Goal: Information Seeking & Learning: Learn about a topic

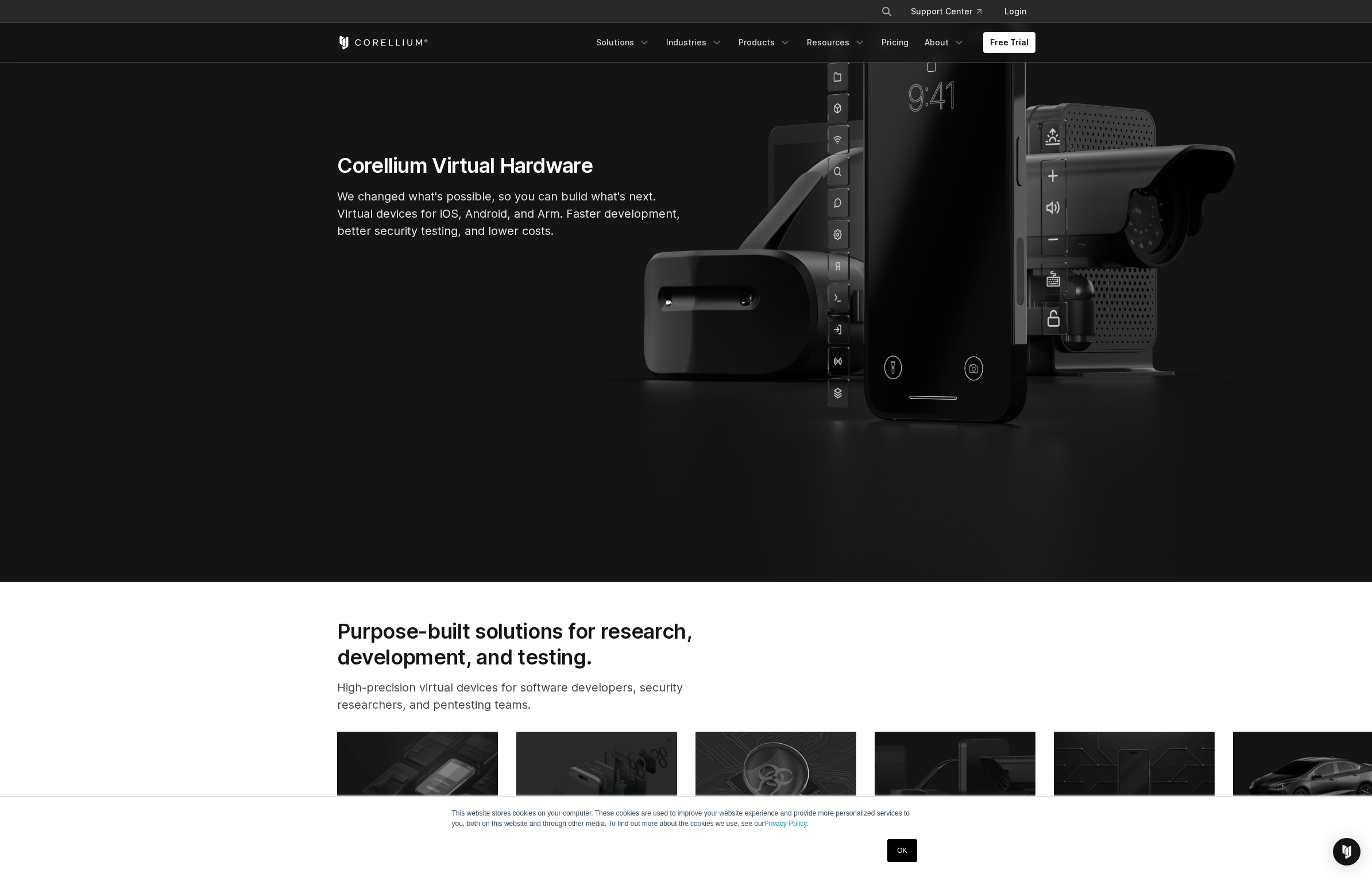
scroll to position [551, 0]
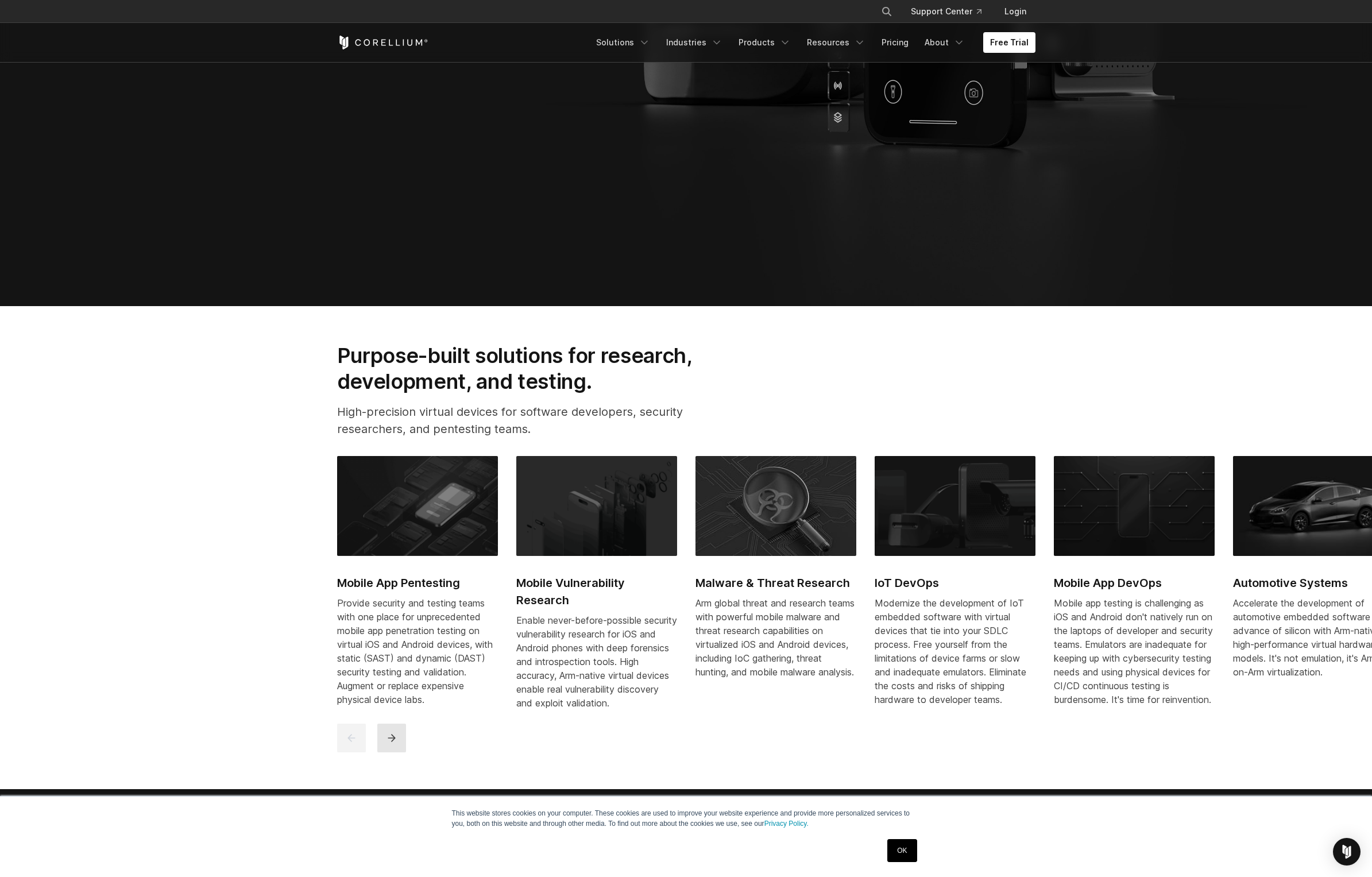
click at [387, 744] on icon "next" at bounding box center [391, 737] width 11 height 11
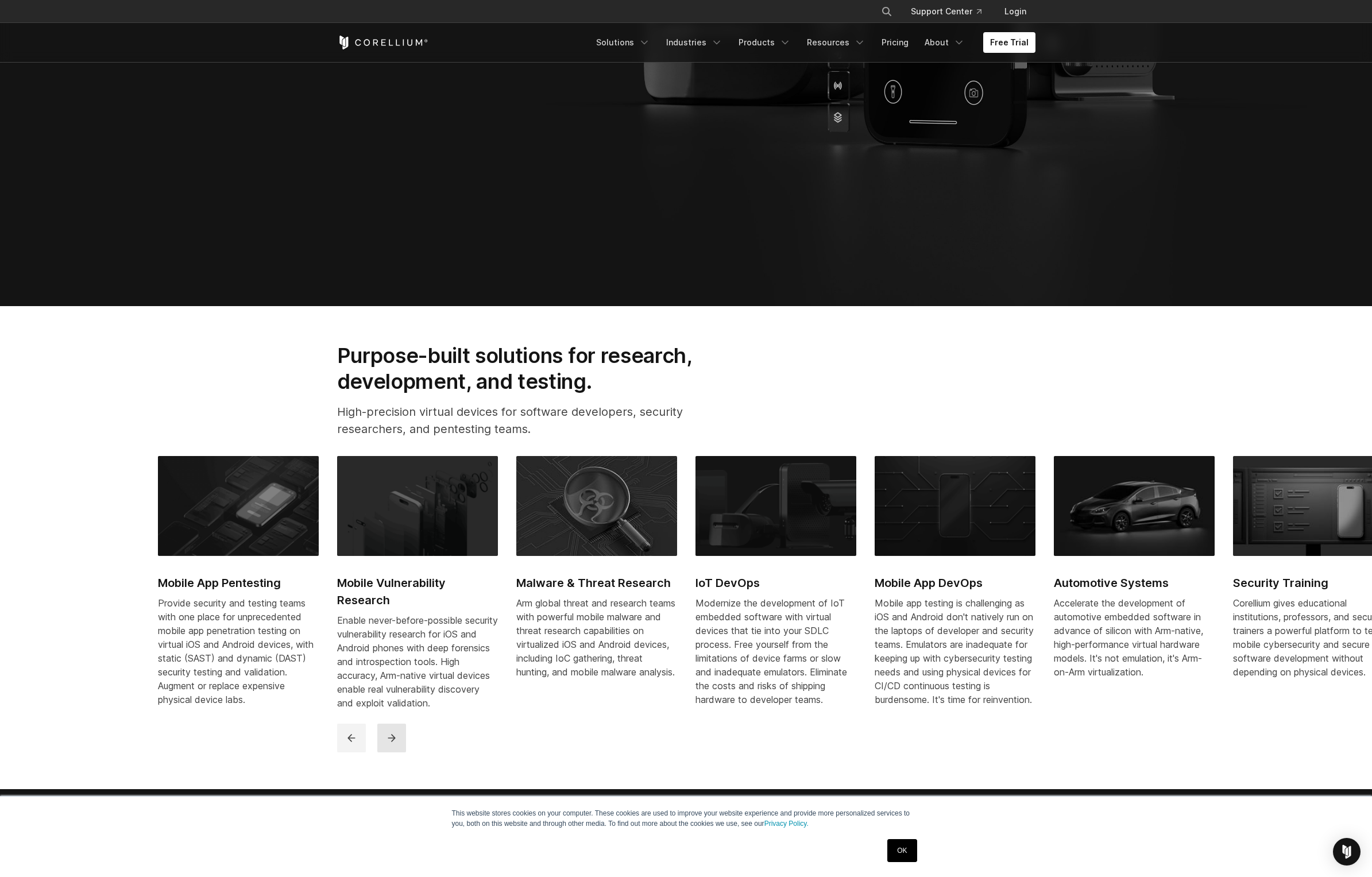
click at [388, 742] on icon "next" at bounding box center [391, 738] width 8 height 8
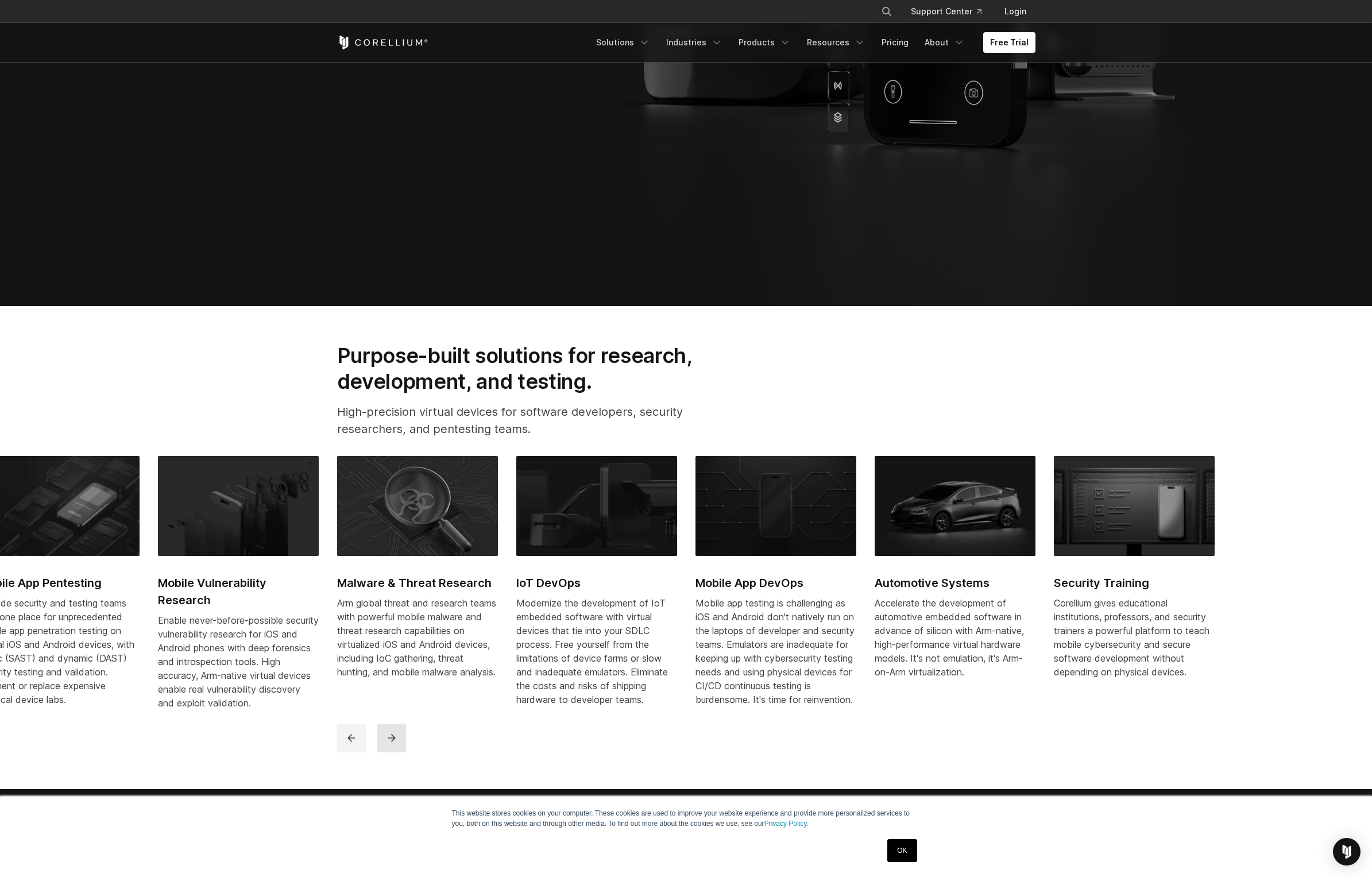
click at [388, 742] on icon "next" at bounding box center [391, 738] width 8 height 8
click at [953, 579] on h2 "Automotive Systems" at bounding box center [955, 582] width 161 height 17
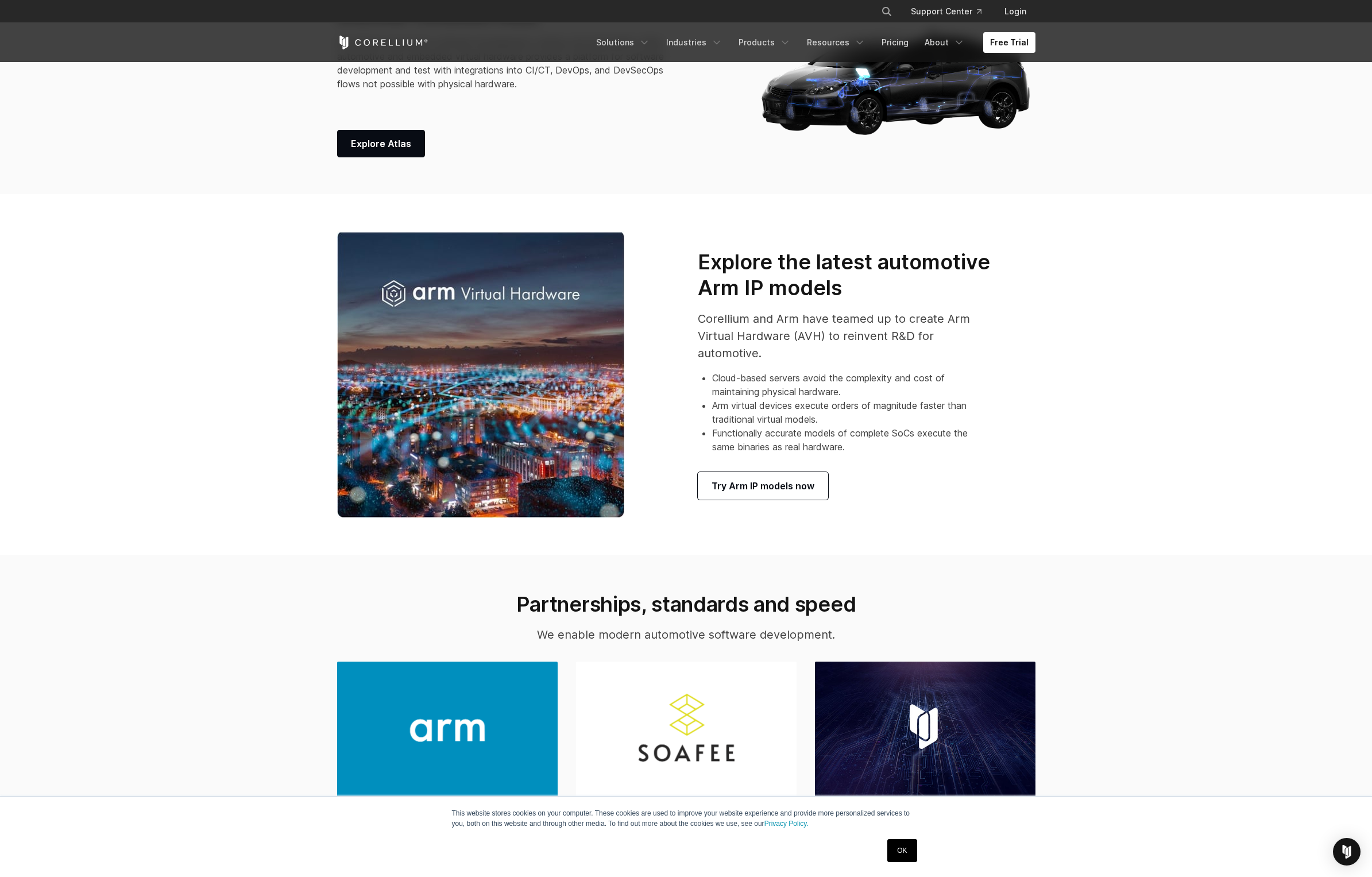
scroll to position [827, 0]
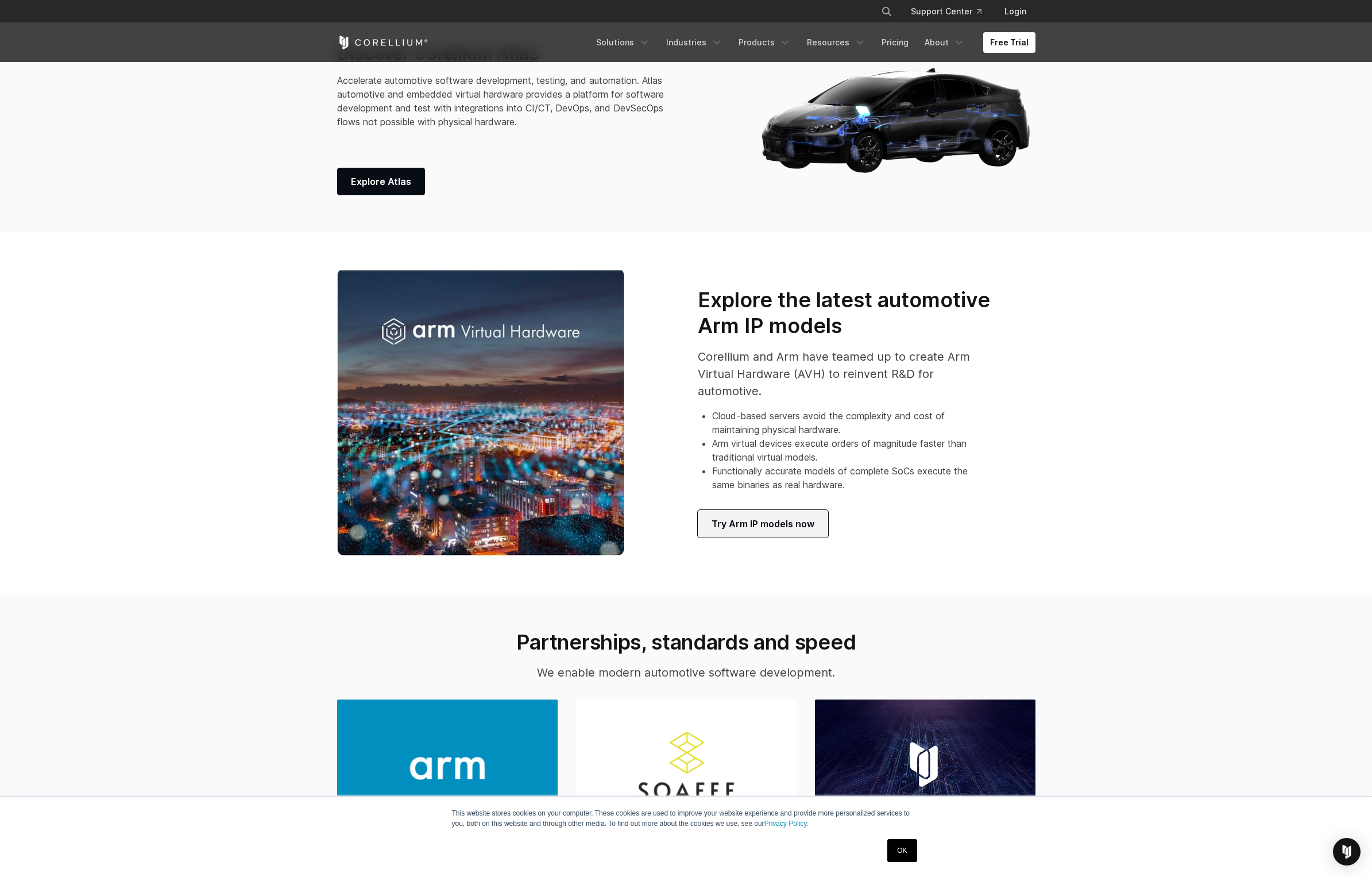
click at [768, 520] on span "Try Arm IP models now" at bounding box center [763, 523] width 103 height 14
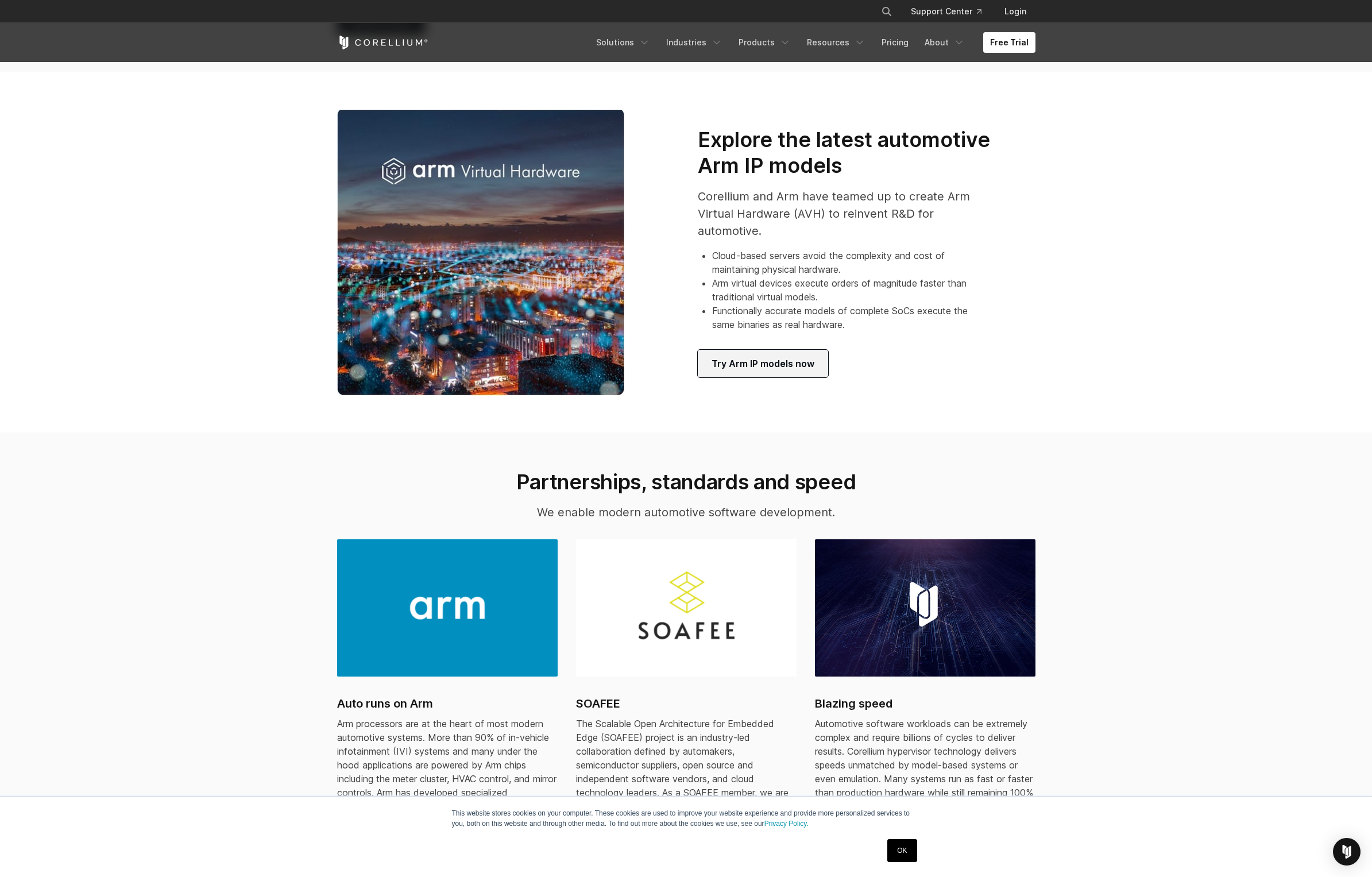
scroll to position [1172, 0]
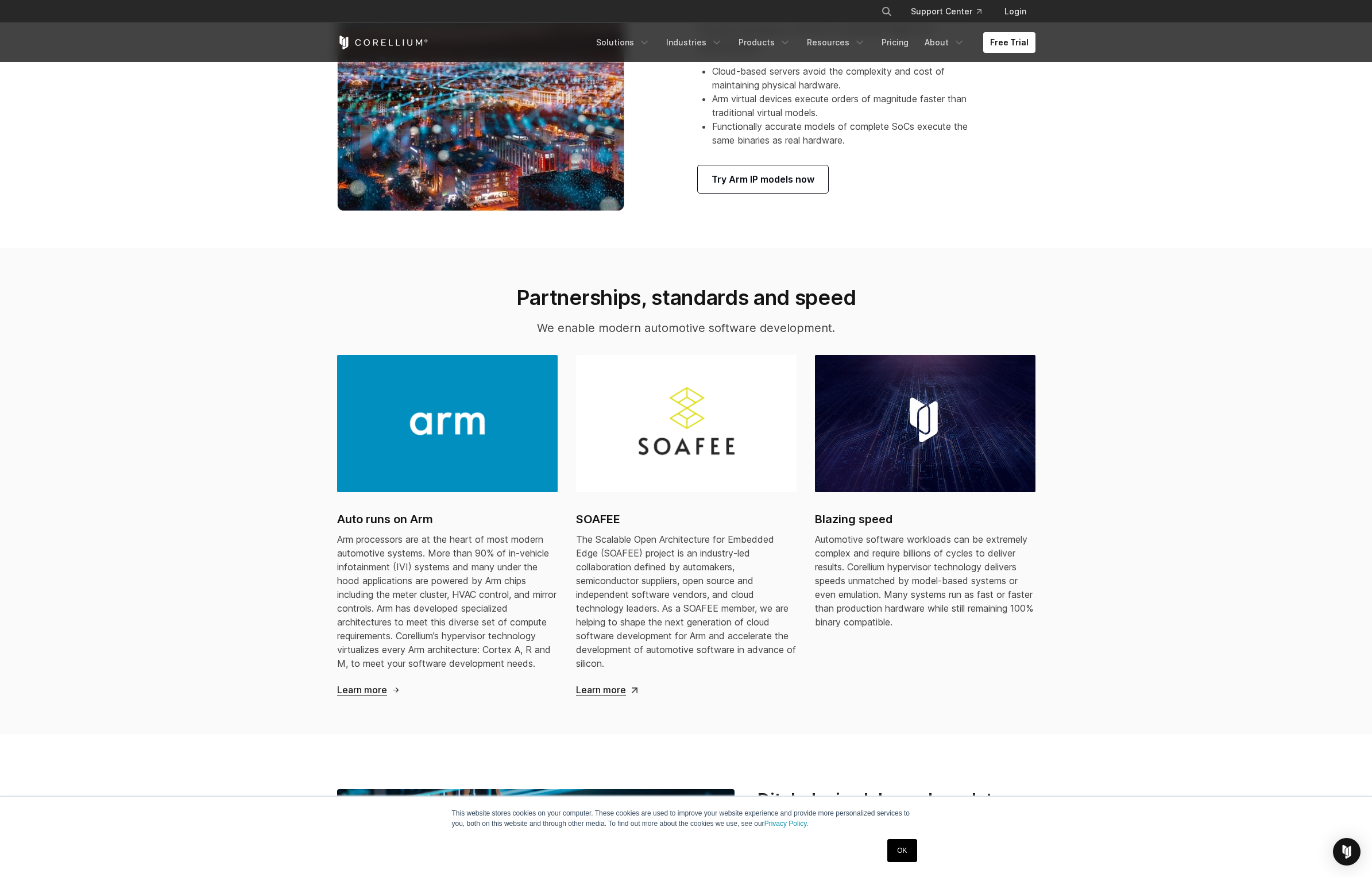
click at [358, 690] on span "Learn more" at bounding box center [362, 690] width 50 height 12
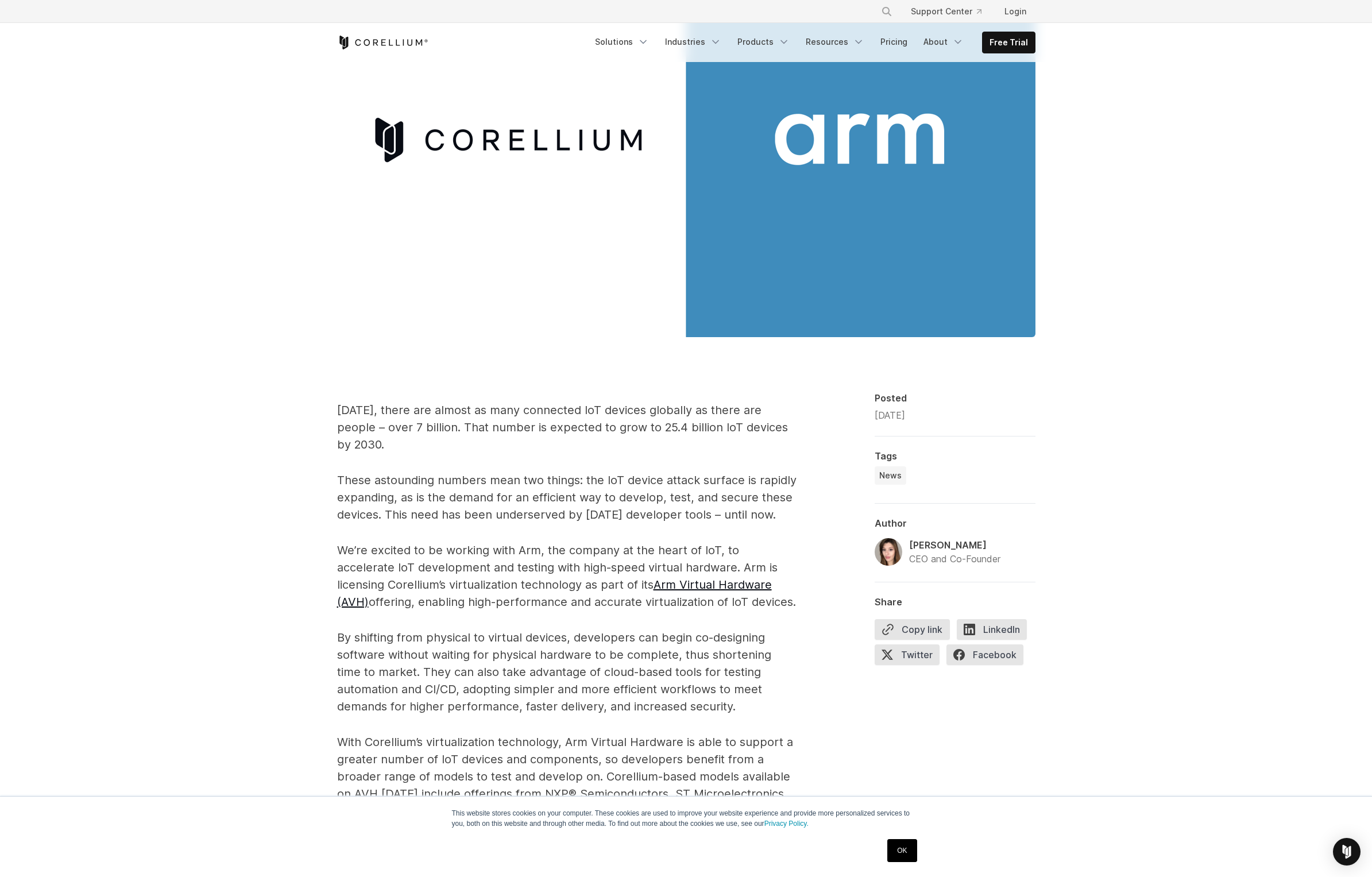
scroll to position [345, 0]
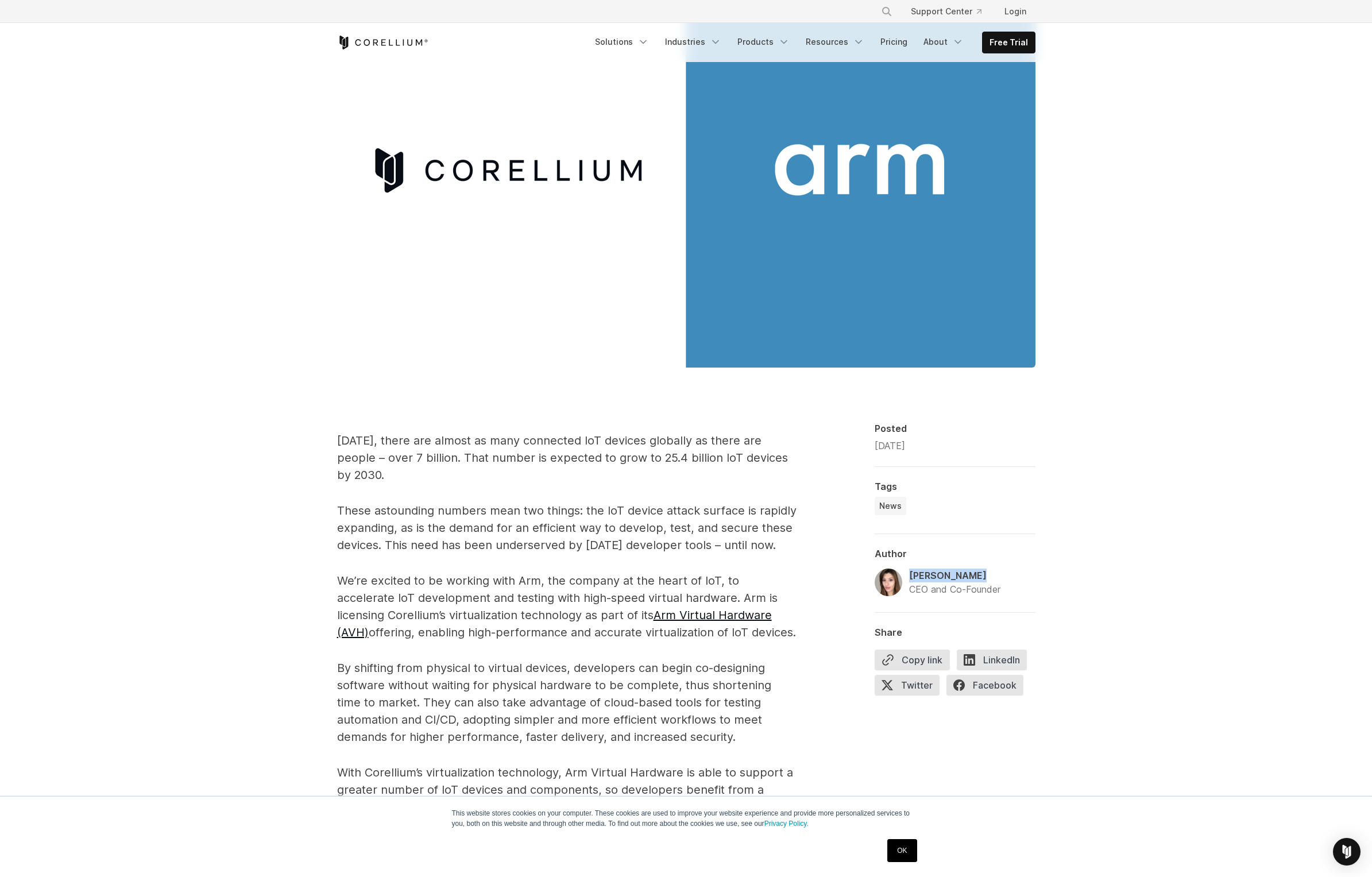
drag, startPoint x: 989, startPoint y: 574, endPoint x: 908, endPoint y: 578, distance: 81.1
click at [908, 578] on div "Amanda Gorton CEO and Co-Founder" at bounding box center [937, 582] width 126 height 28
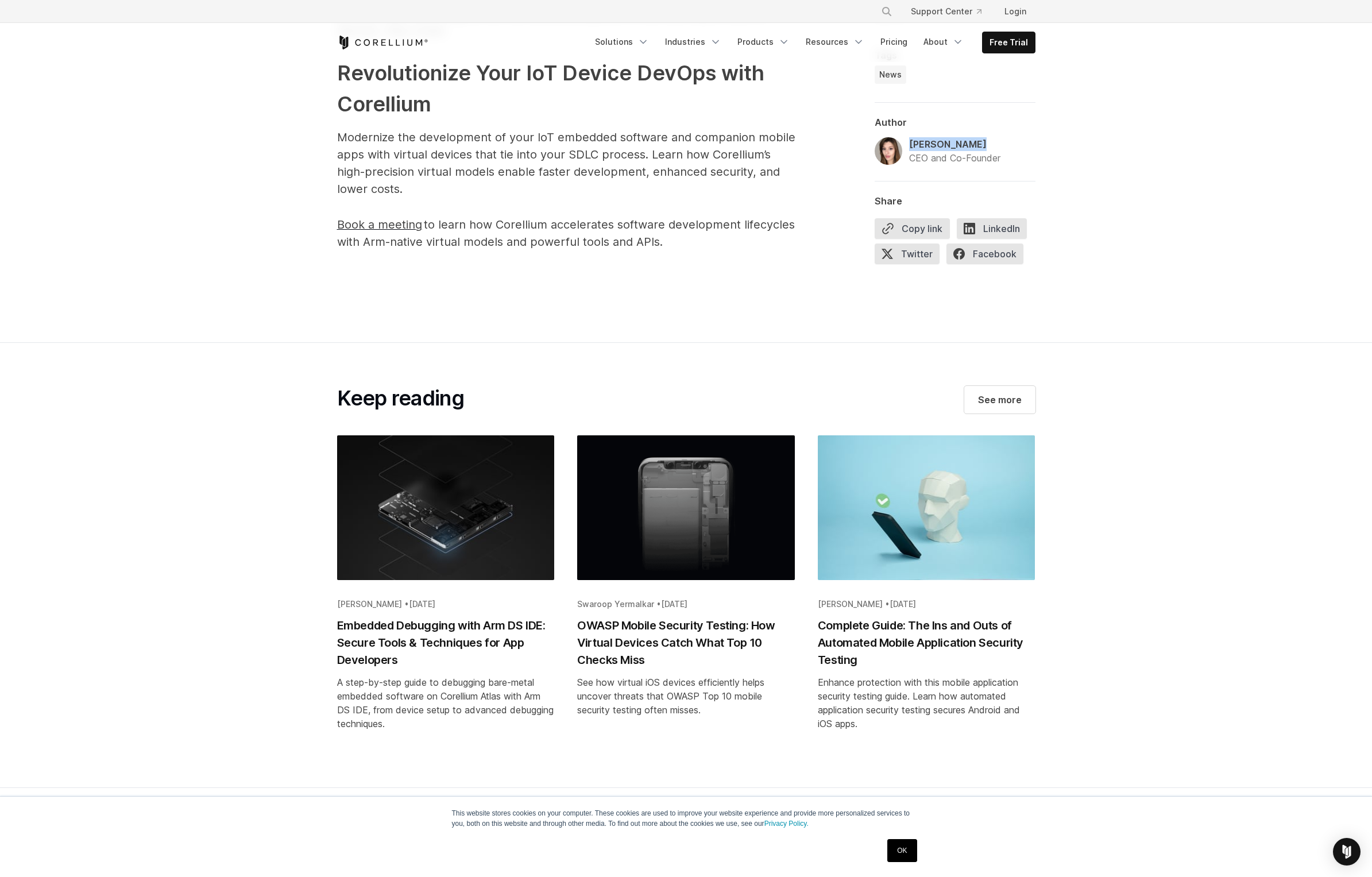
scroll to position [1516, 0]
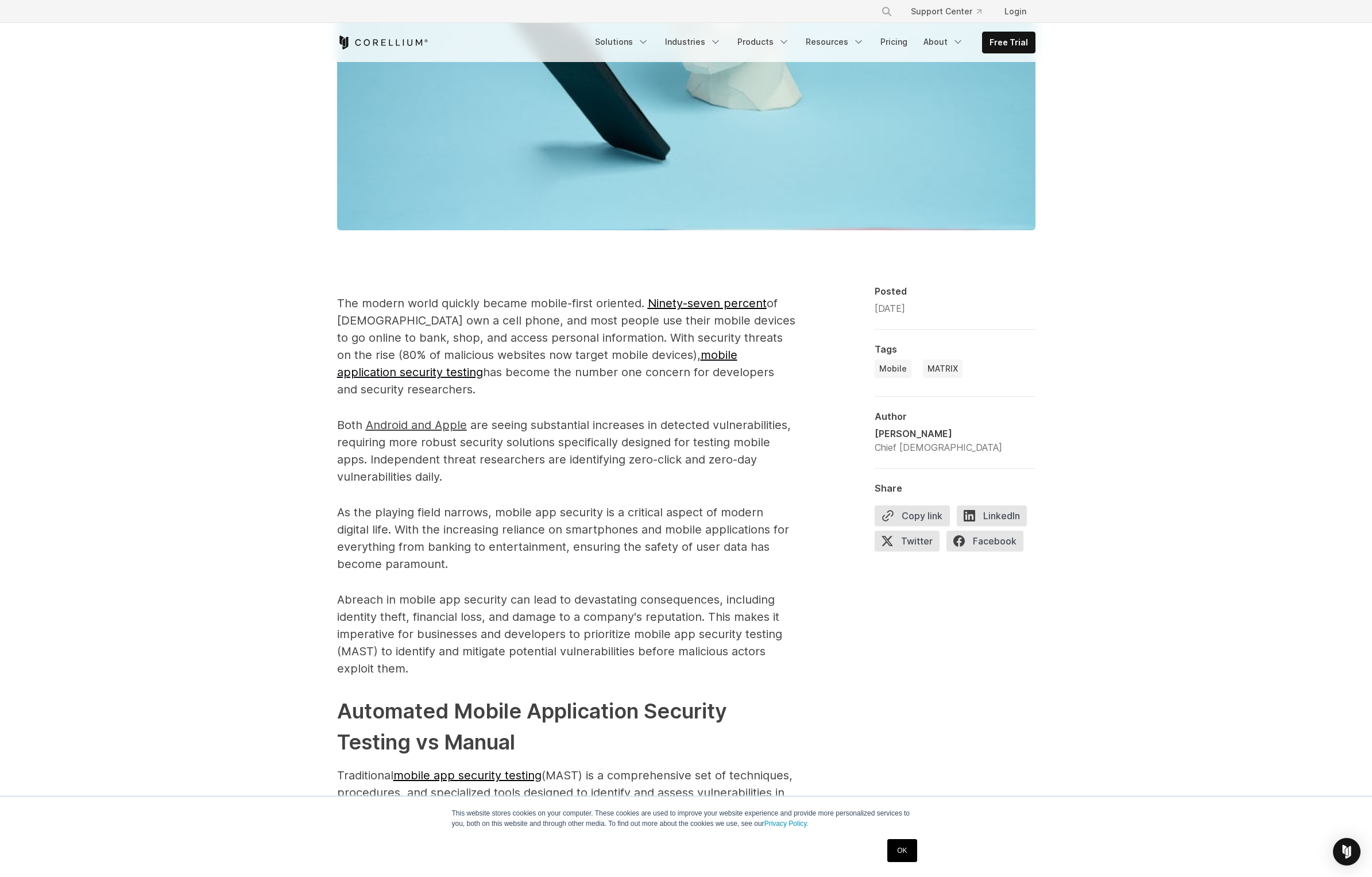
scroll to position [551, 0]
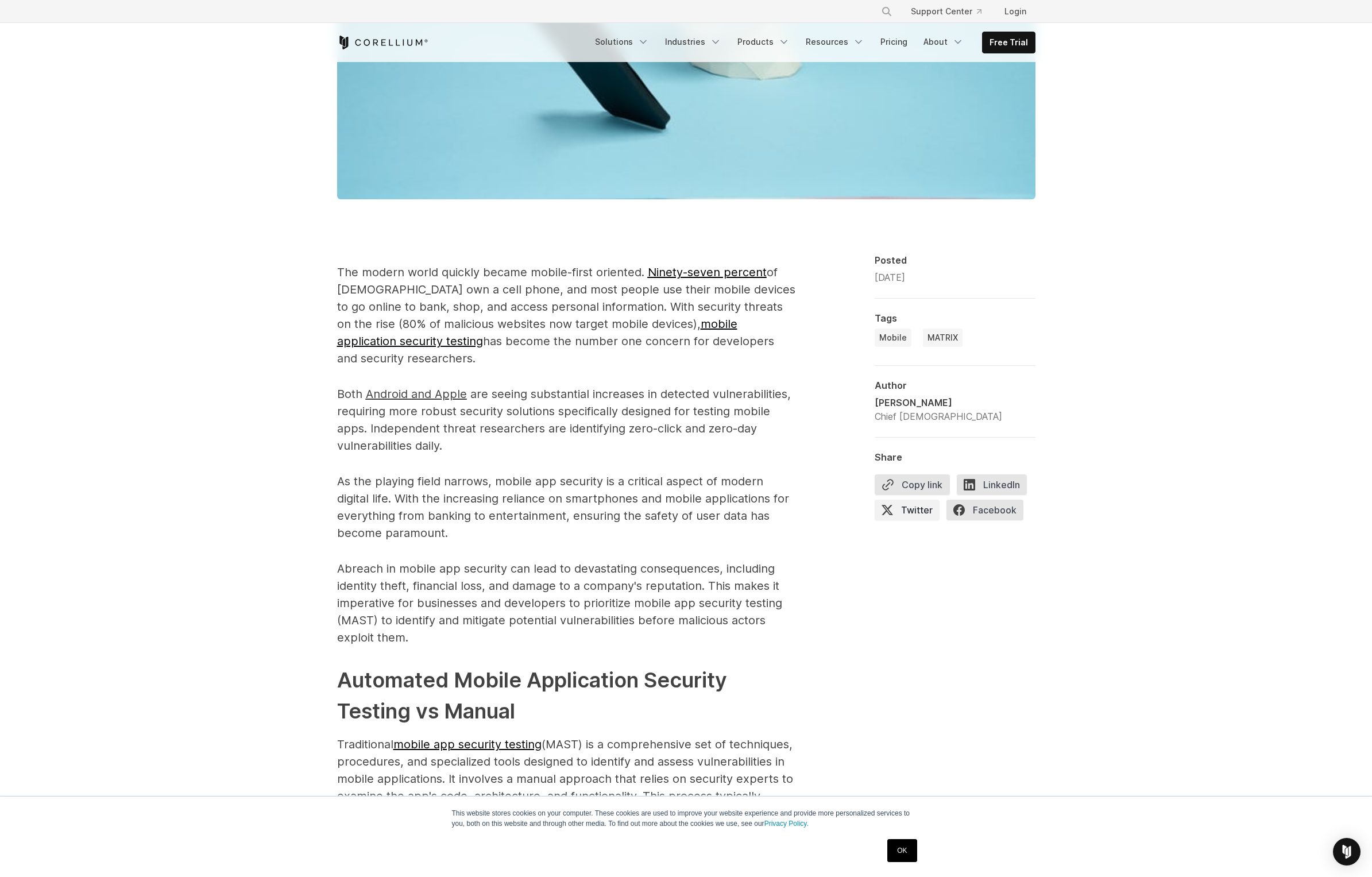
click at [912, 508] on span "Twitter" at bounding box center [907, 510] width 65 height 21
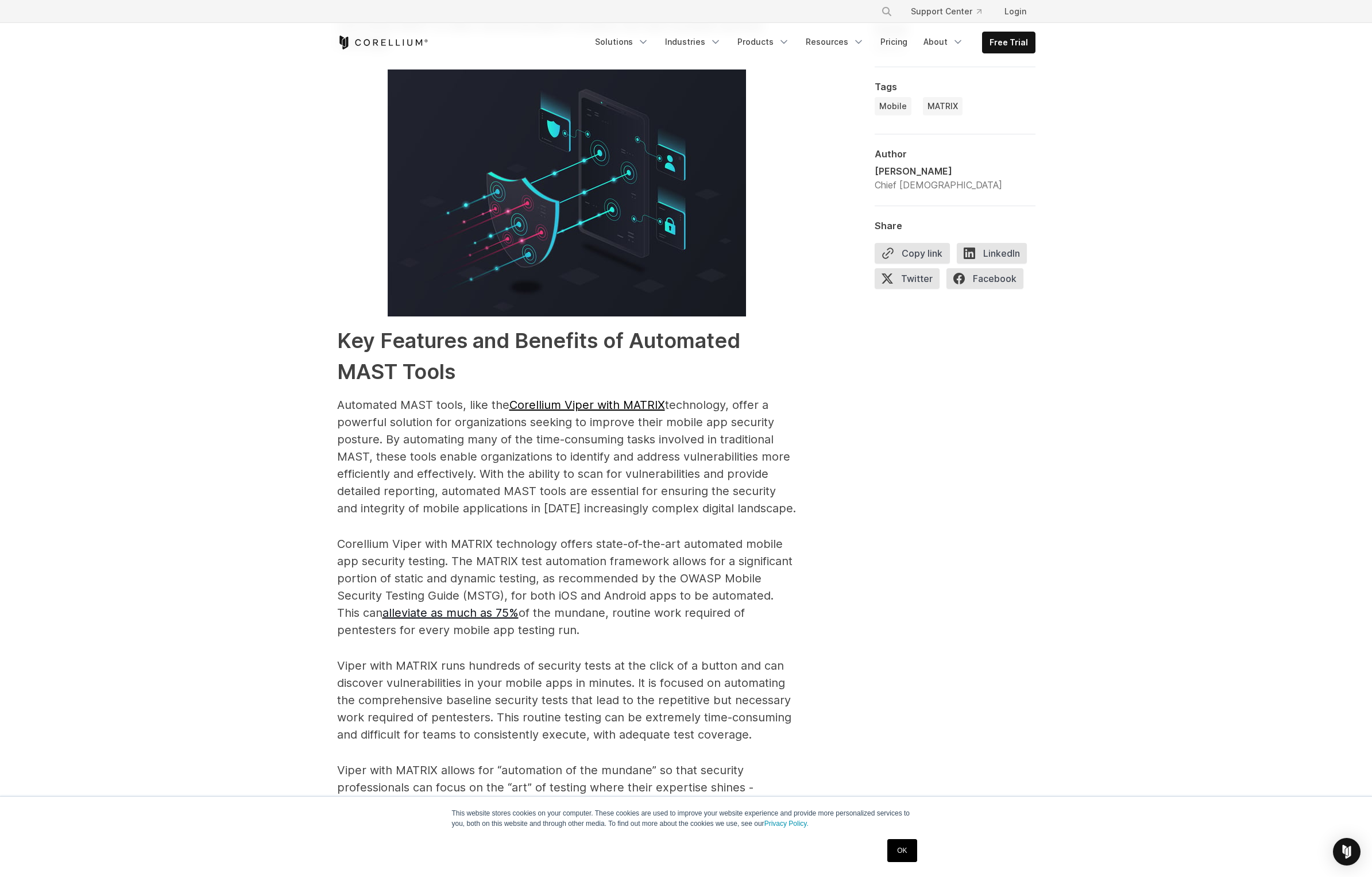
scroll to position [1792, 0]
